Goal: Complete application form

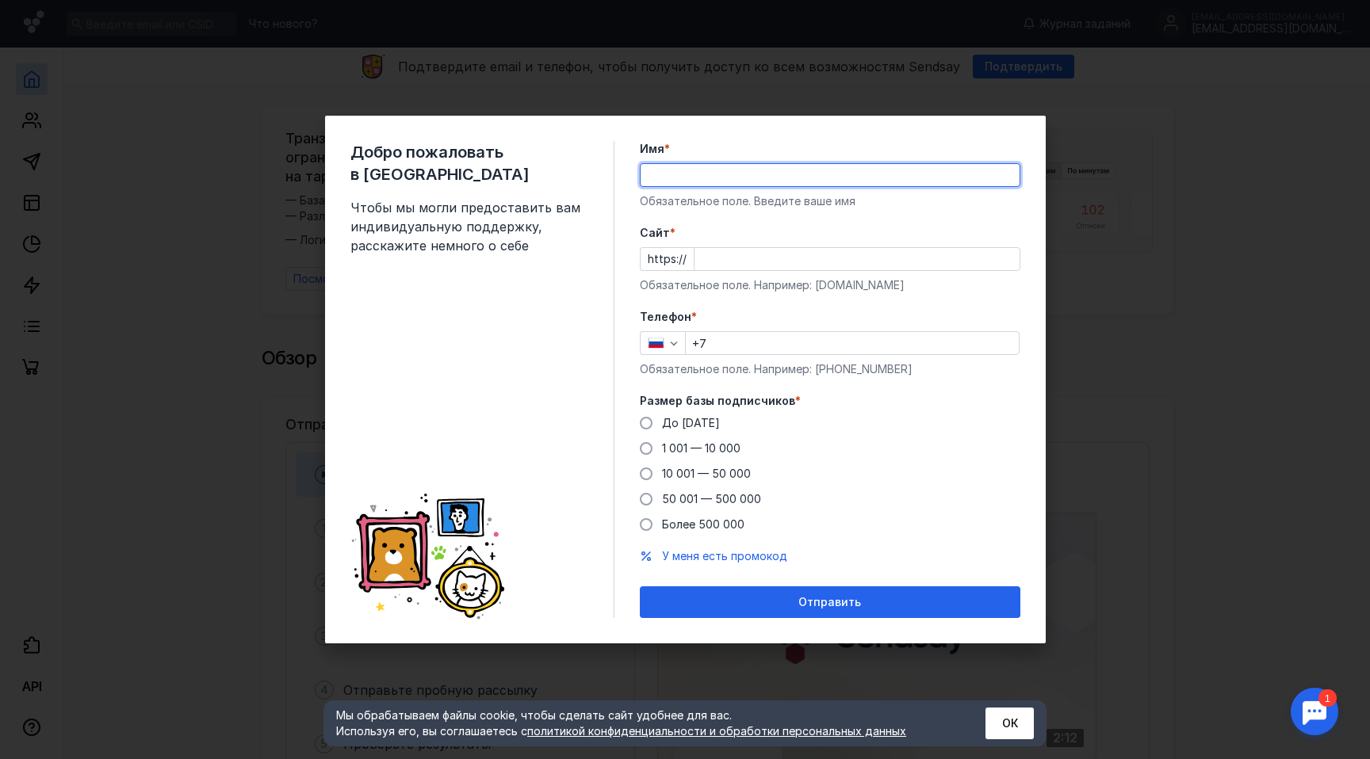
click at [747, 183] on input "Имя *" at bounding box center [829, 175] width 379 height 22
type input "[PERSON_NAME]"
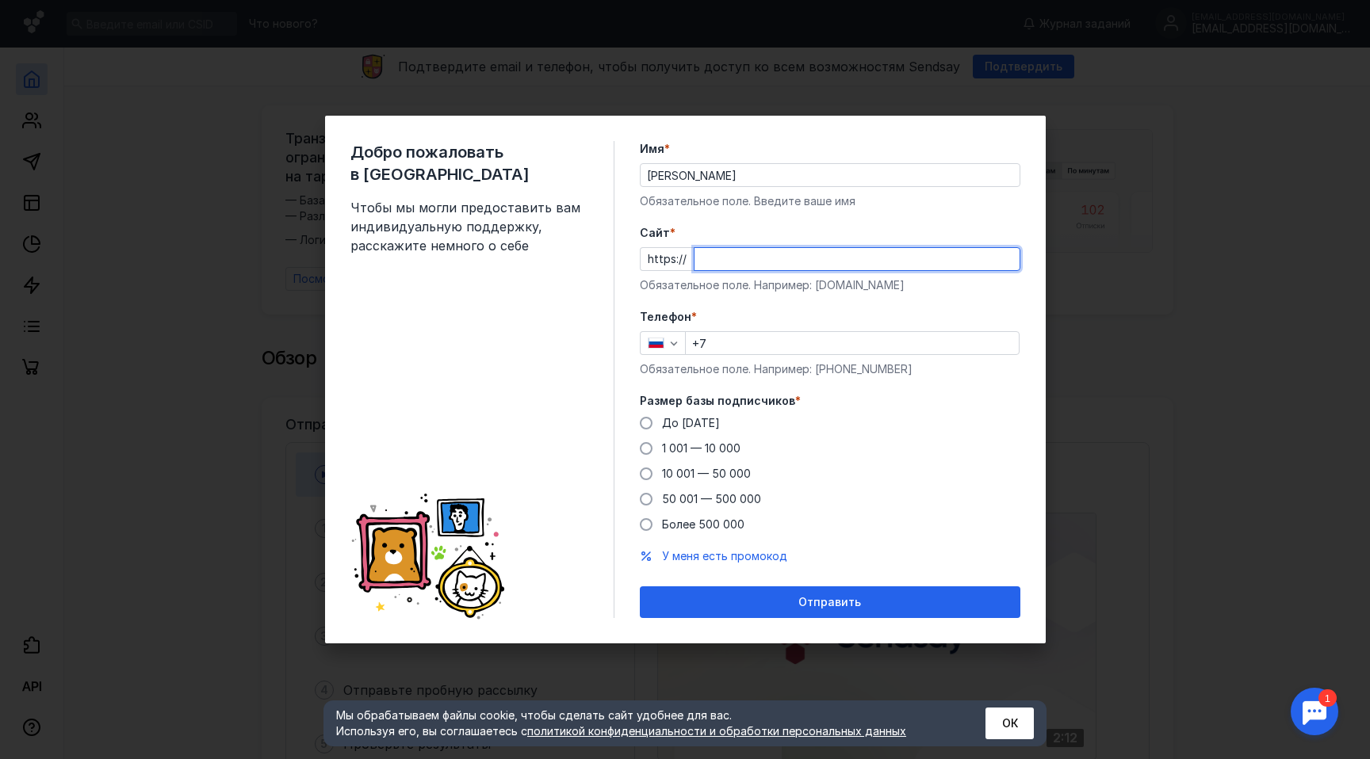
click at [717, 266] on input "Cайт *" at bounding box center [856, 259] width 325 height 22
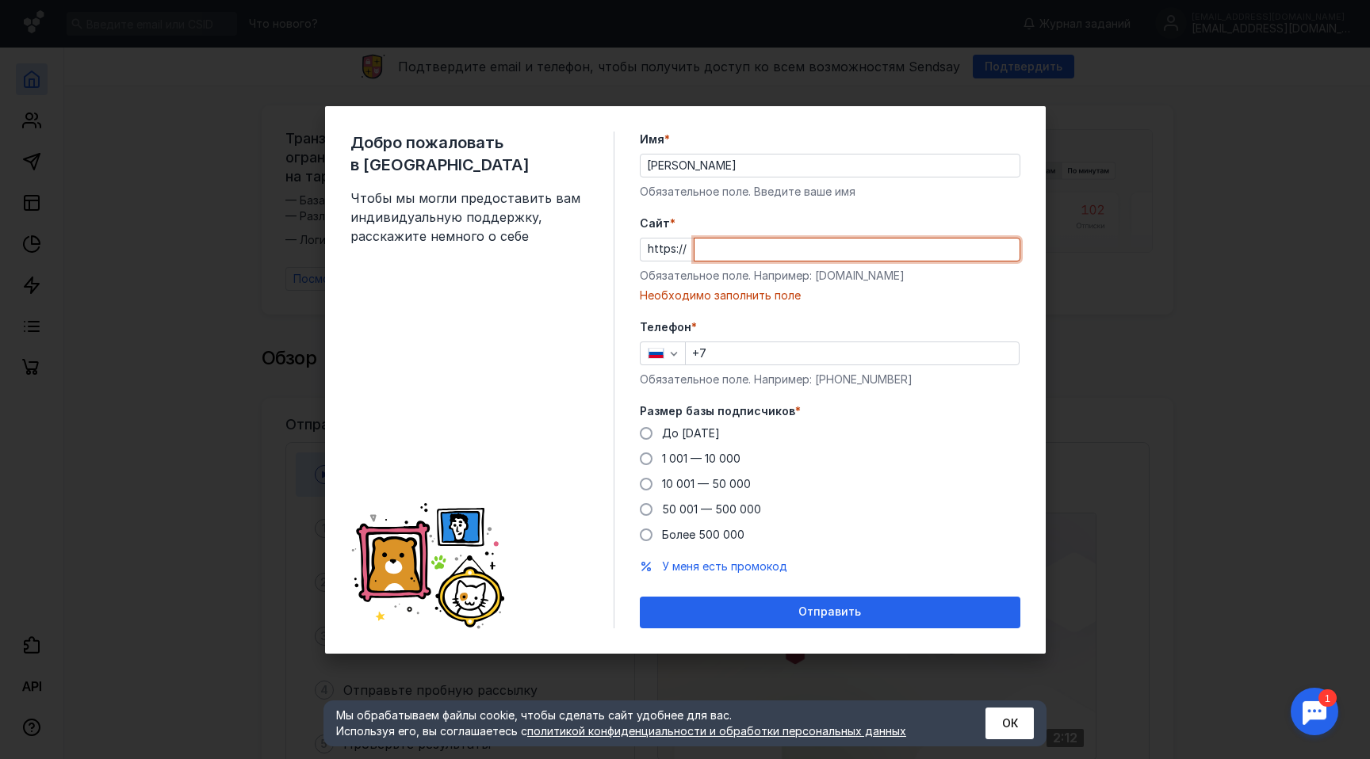
click at [730, 243] on input "Cайт *" at bounding box center [856, 250] width 325 height 22
click at [724, 255] on input "Cайт *" at bounding box center [856, 250] width 325 height 22
click at [804, 250] on input "Cайт *" at bounding box center [856, 250] width 325 height 22
paste input "[DOMAIN_NAME][URL]"
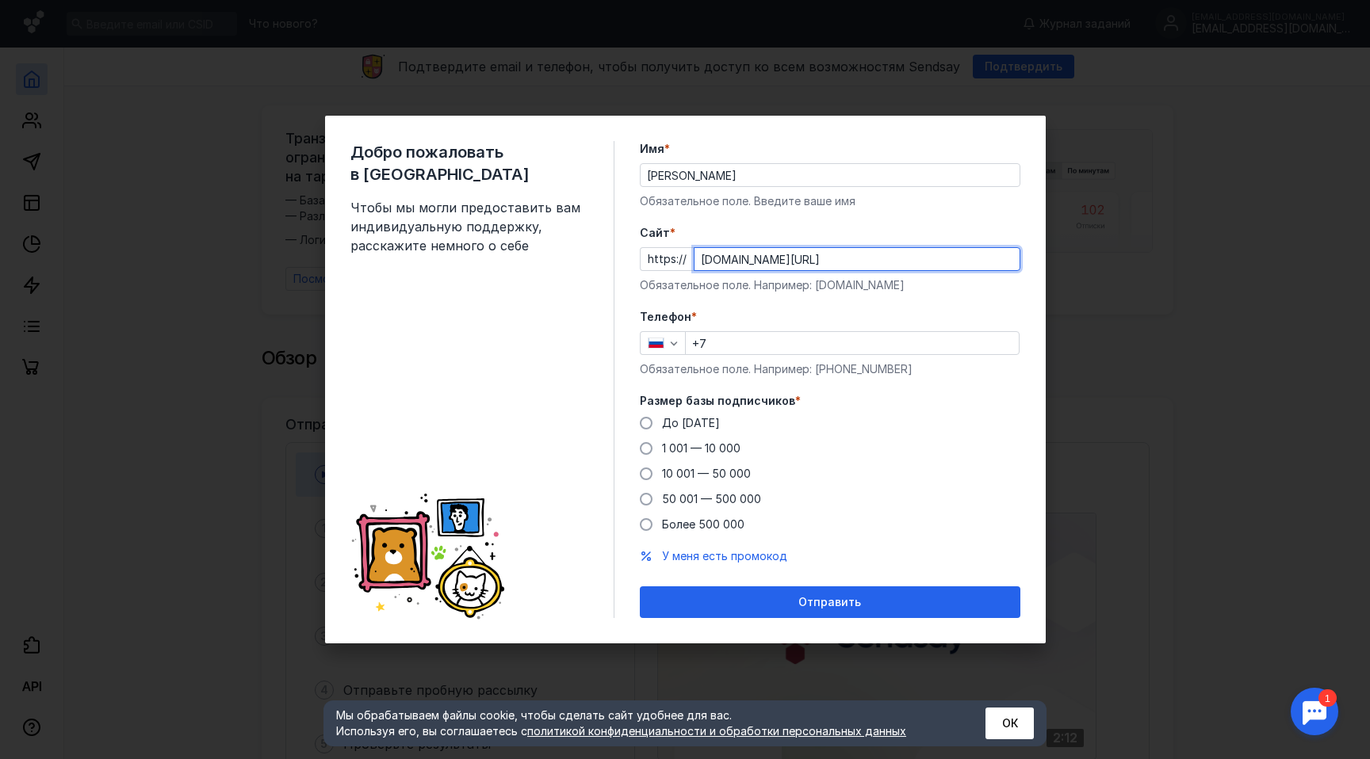
type input "[DOMAIN_NAME][URL]"
click at [815, 309] on label "Телефон *" at bounding box center [830, 317] width 380 height 16
click at [767, 338] on input "+7" at bounding box center [852, 343] width 333 height 22
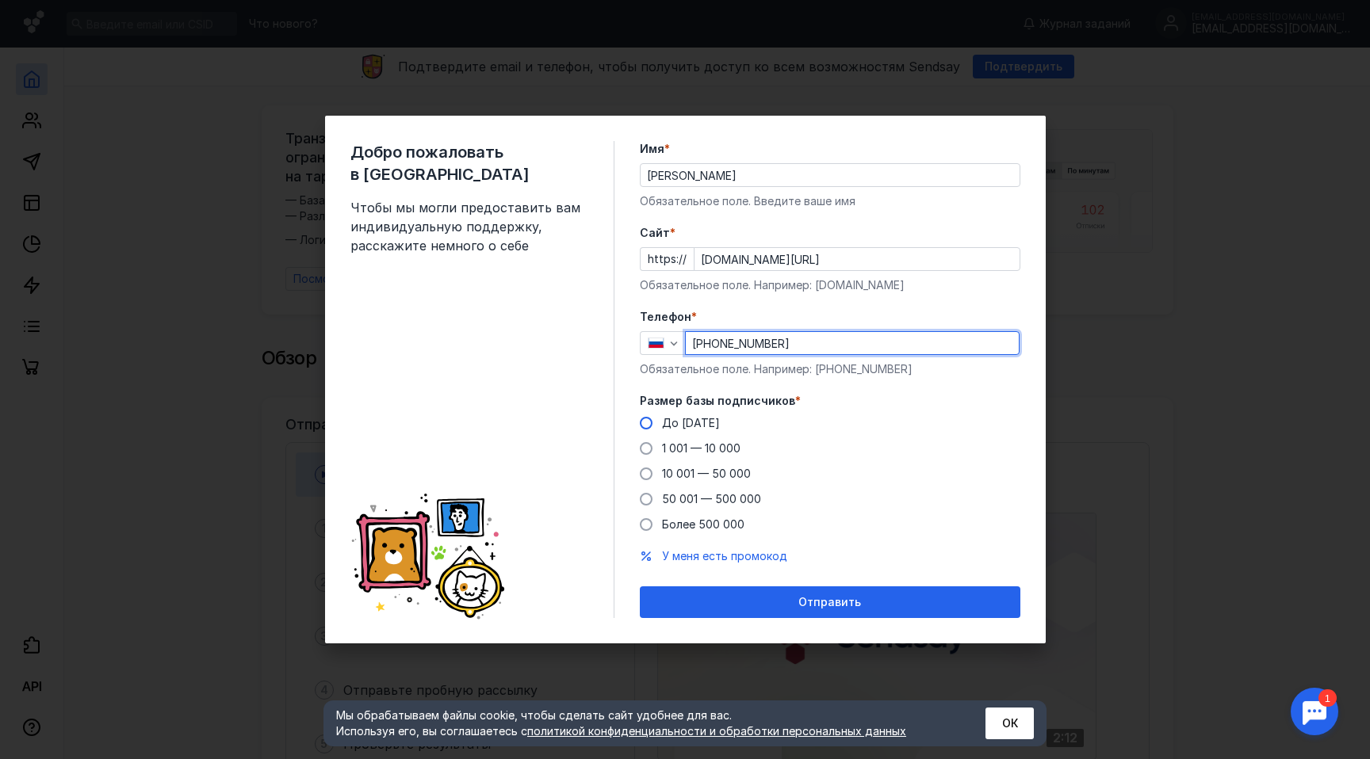
type input "[PHONE_NUMBER]"
click at [648, 422] on span at bounding box center [646, 423] width 13 height 13
click at [0, 0] on input "До [DATE]" at bounding box center [0, 0] width 0 height 0
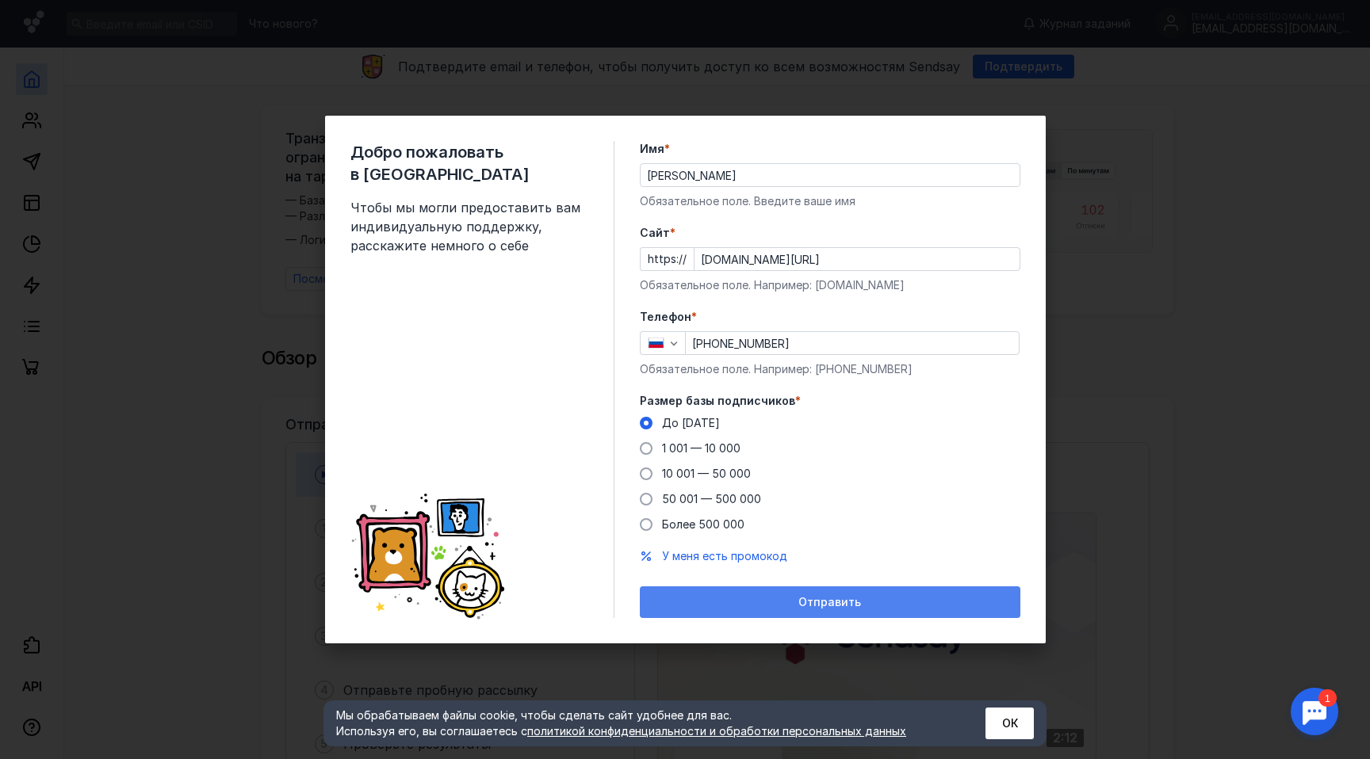
click at [710, 604] on div "Отправить" at bounding box center [830, 602] width 365 height 13
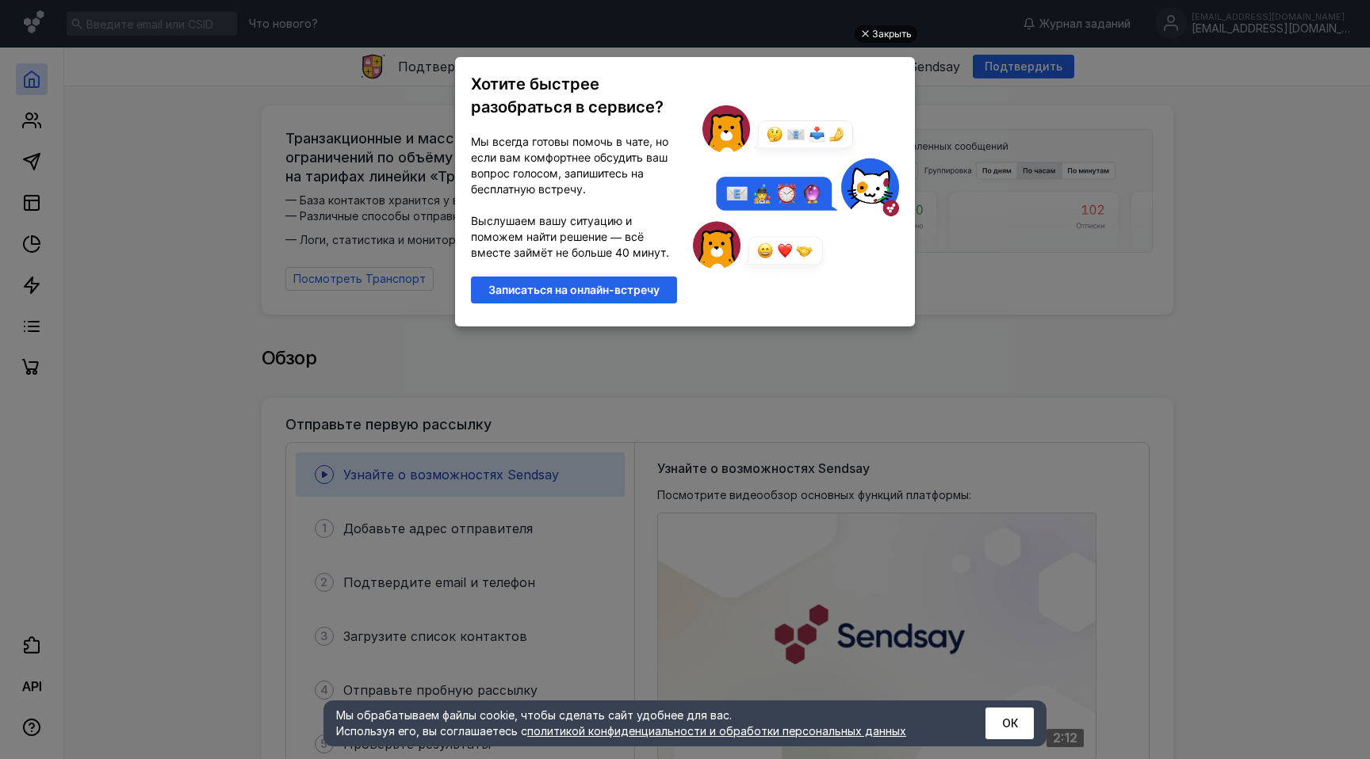
click at [881, 29] on div "Закрыть" at bounding box center [892, 33] width 40 height 17
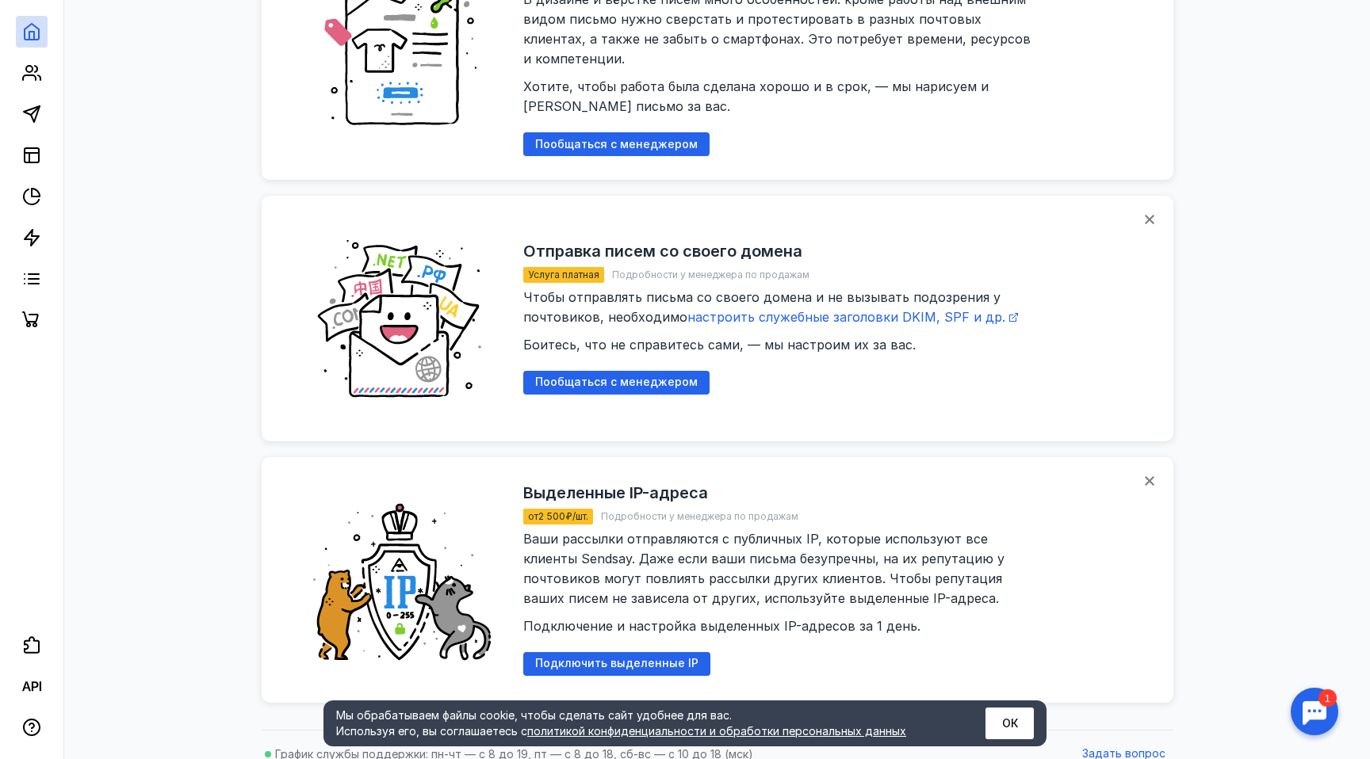
scroll to position [1955, 0]
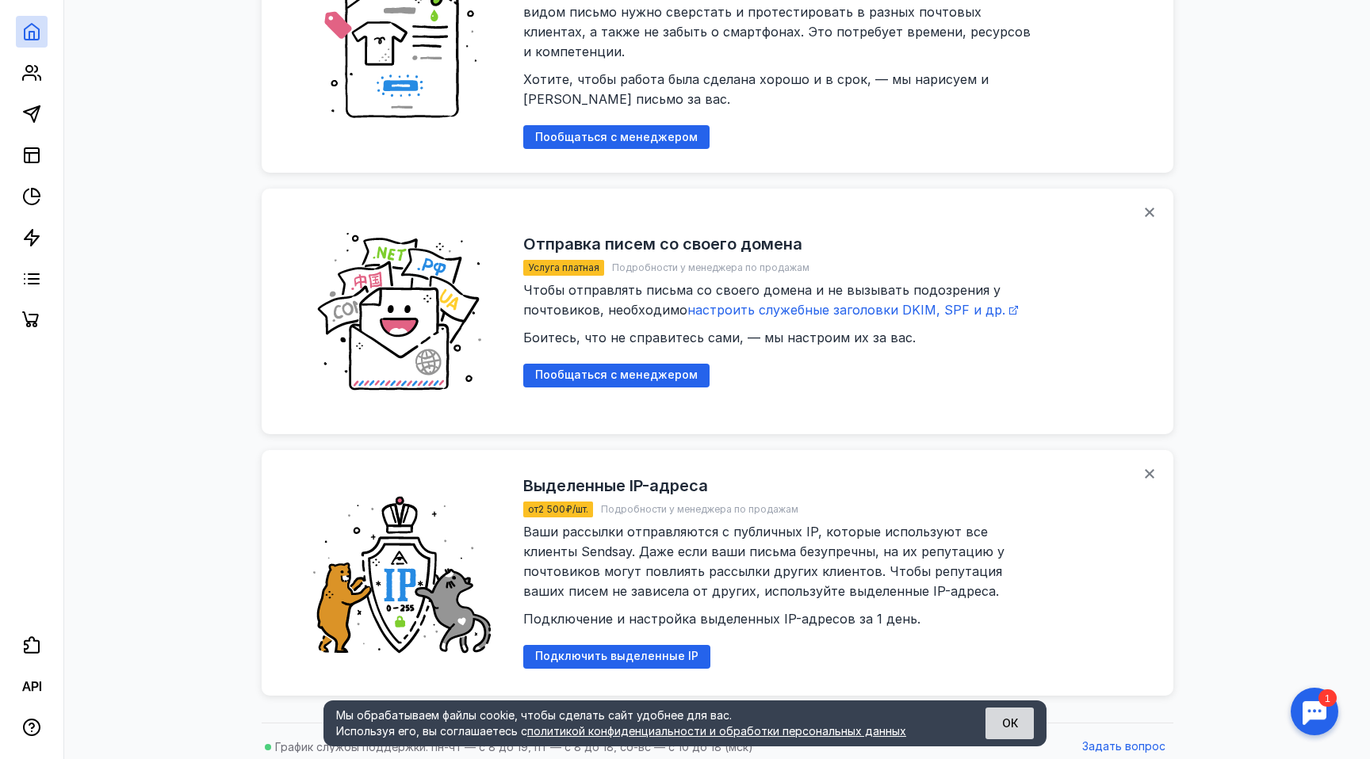
click at [999, 734] on button "ОК" at bounding box center [1009, 724] width 48 height 32
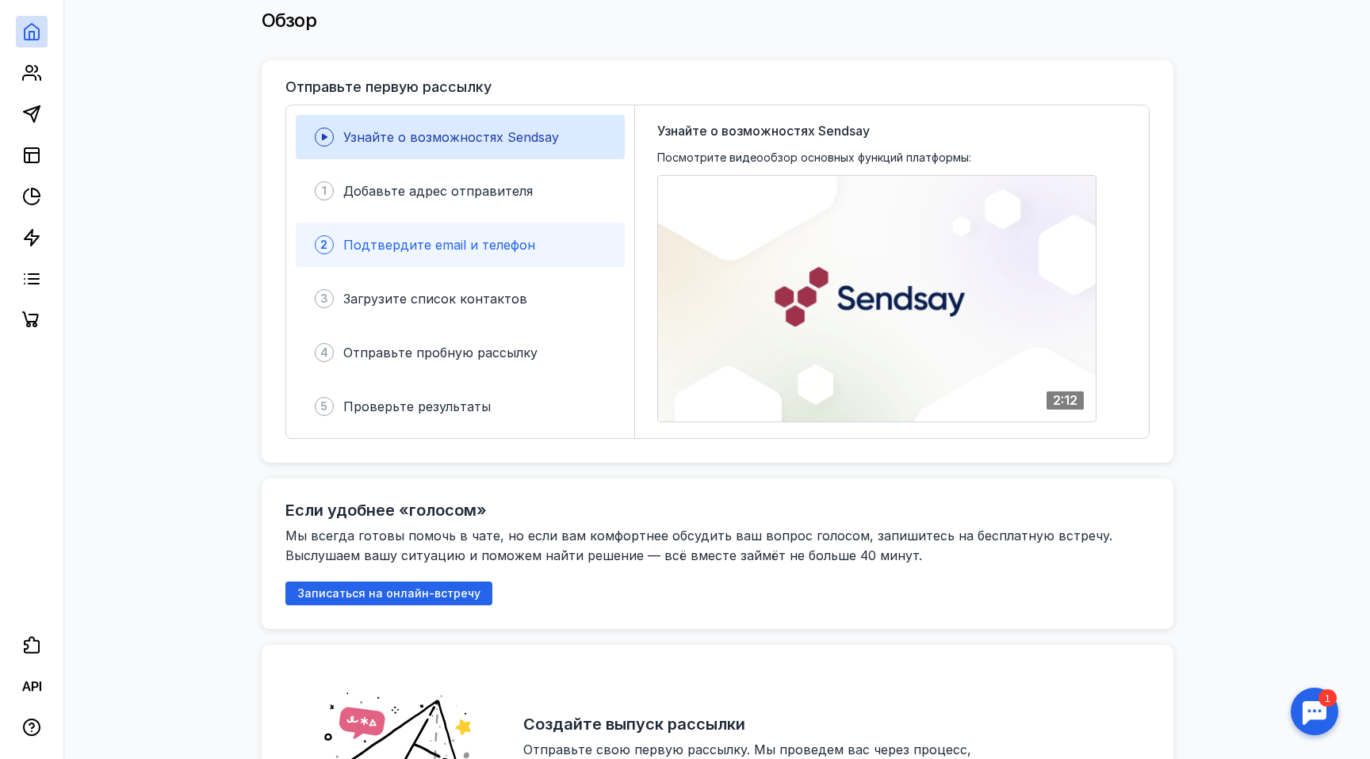
scroll to position [341, 0]
